Goal: Find specific page/section: Find specific page/section

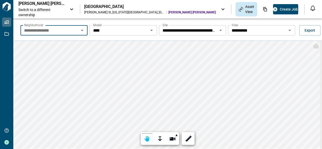
scroll to position [2, 0]
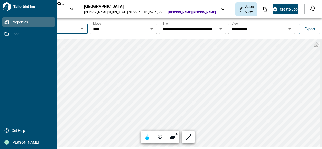
click at [15, 21] on span "Properties" at bounding box center [30, 21] width 42 height 5
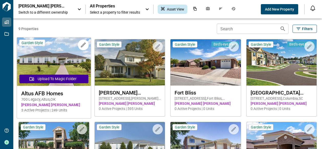
click at [50, 62] on img at bounding box center [54, 61] width 74 height 48
